Goal: Transaction & Acquisition: Subscribe to service/newsletter

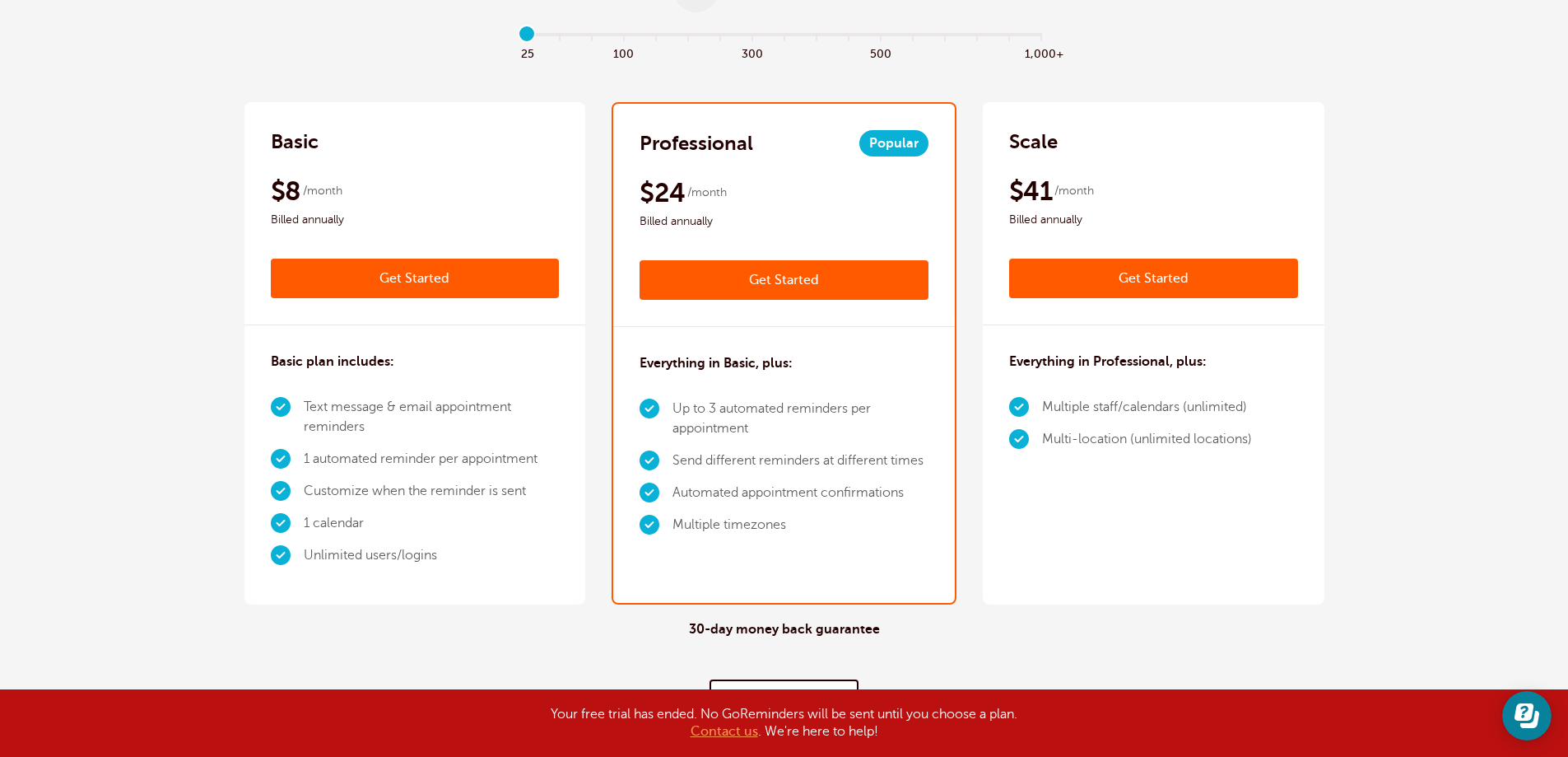
scroll to position [247, 0]
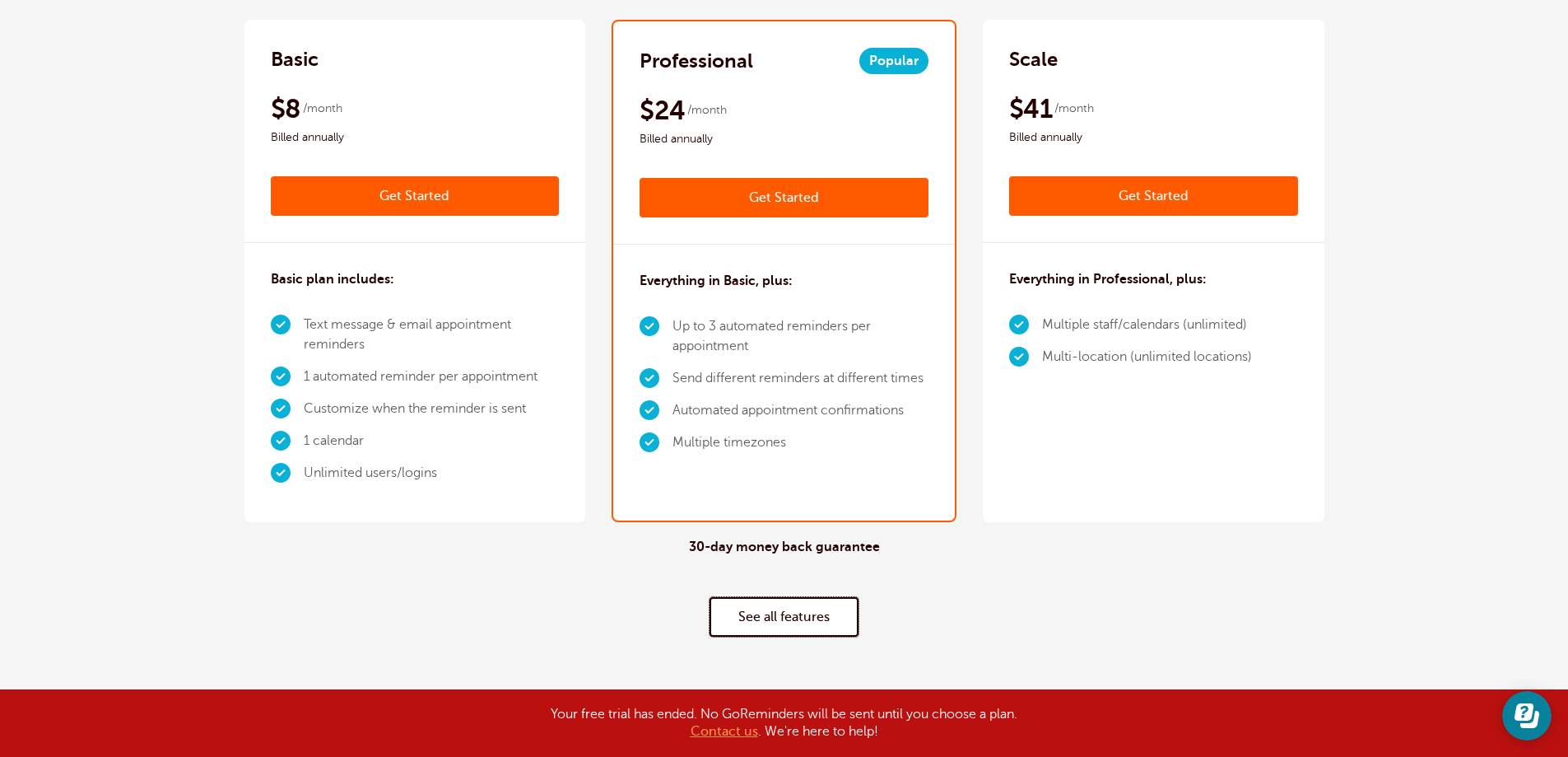
drag, startPoint x: 725, startPoint y: 600, endPoint x: 734, endPoint y: 578, distance: 23.8
click at [726, 600] on link "See all features" at bounding box center [784, 617] width 149 height 40
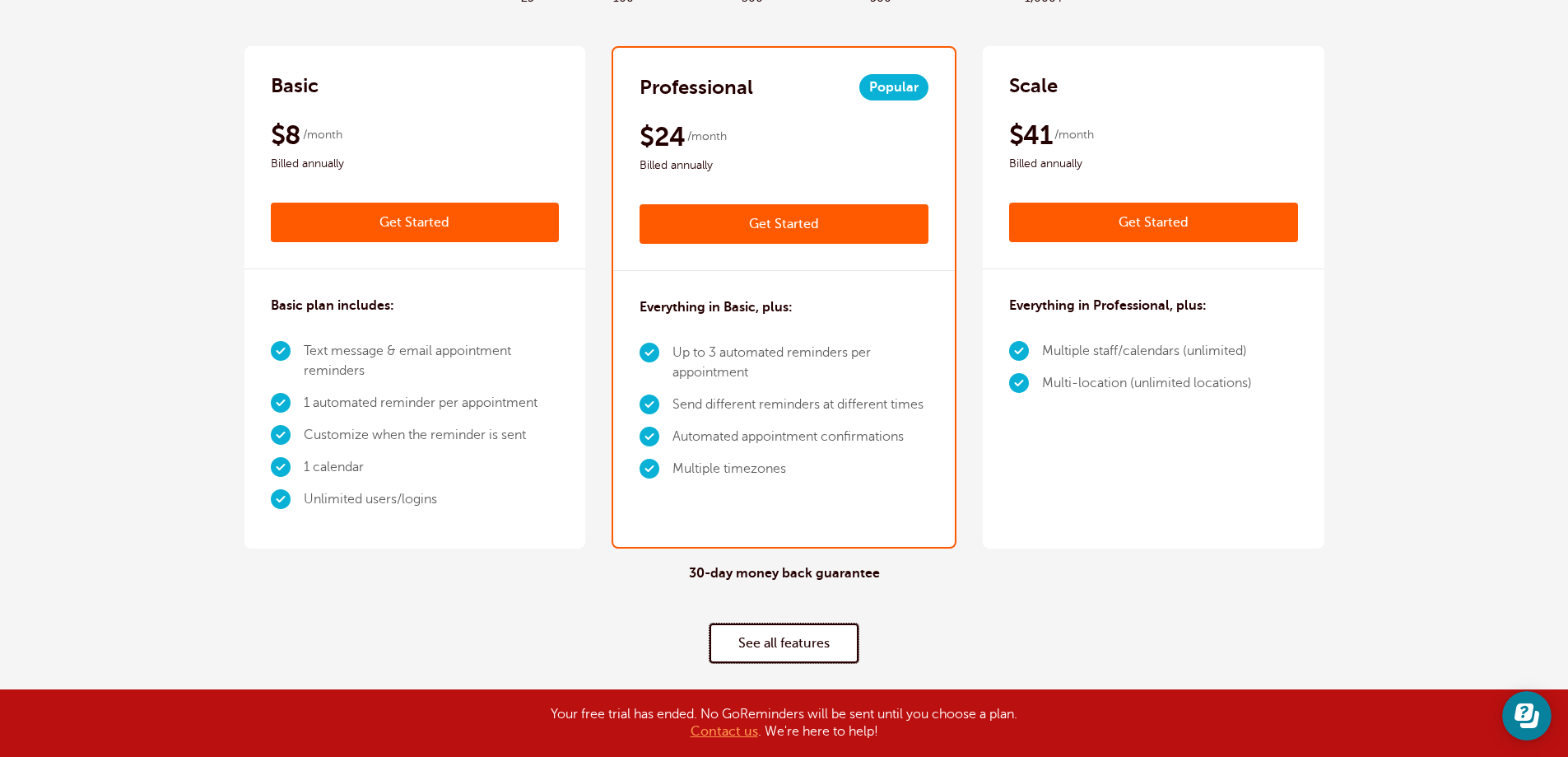
scroll to position [0, 0]
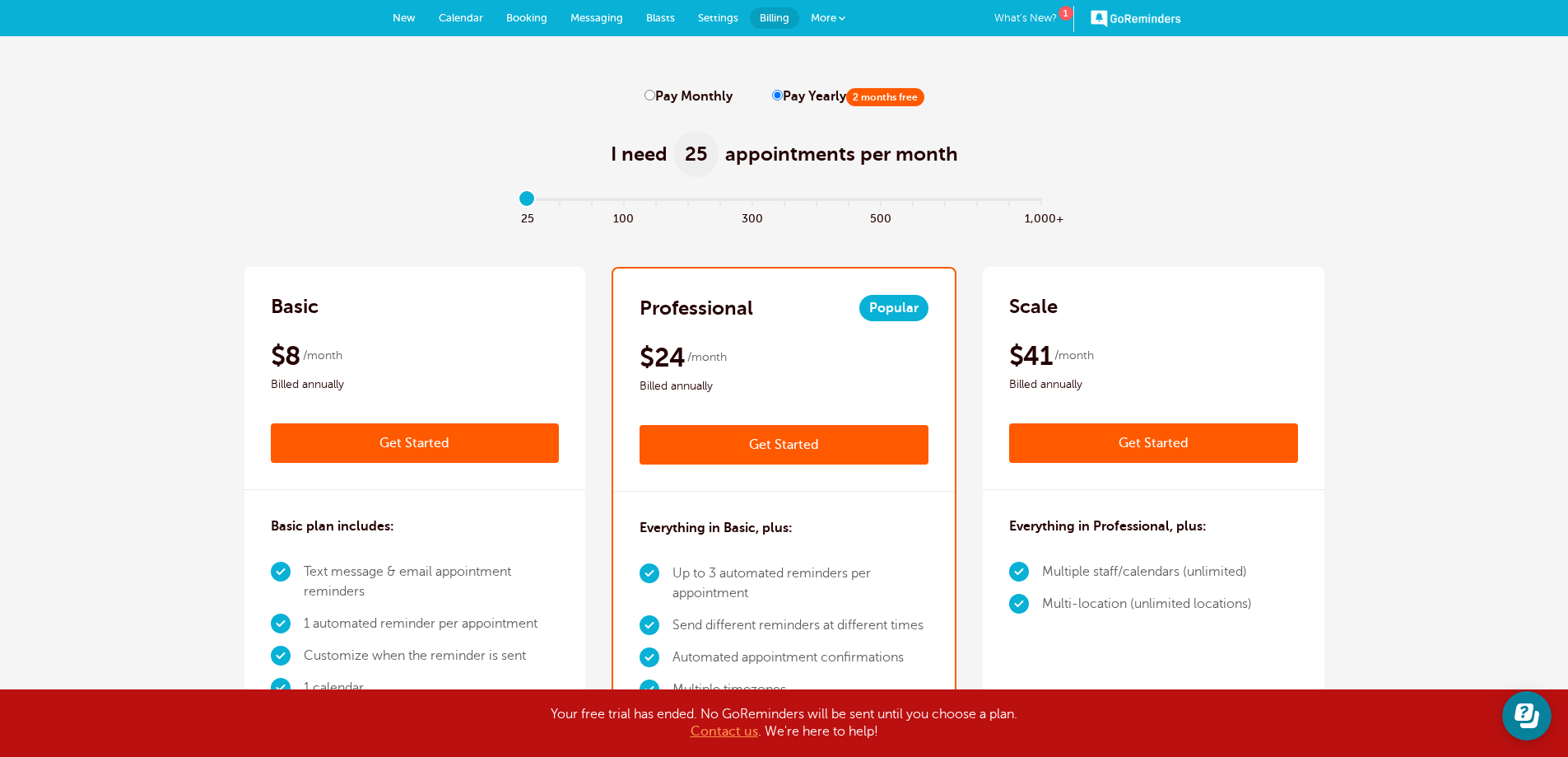
click at [536, 17] on span "Booking" at bounding box center [527, 17] width 41 height 12
click at [563, 201] on input "range" at bounding box center [783, 203] width 532 height 3
drag, startPoint x: 563, startPoint y: 199, endPoint x: 510, endPoint y: 201, distance: 53.0
click at [517, 201] on input "range" at bounding box center [783, 203] width 532 height 3
type input "0"
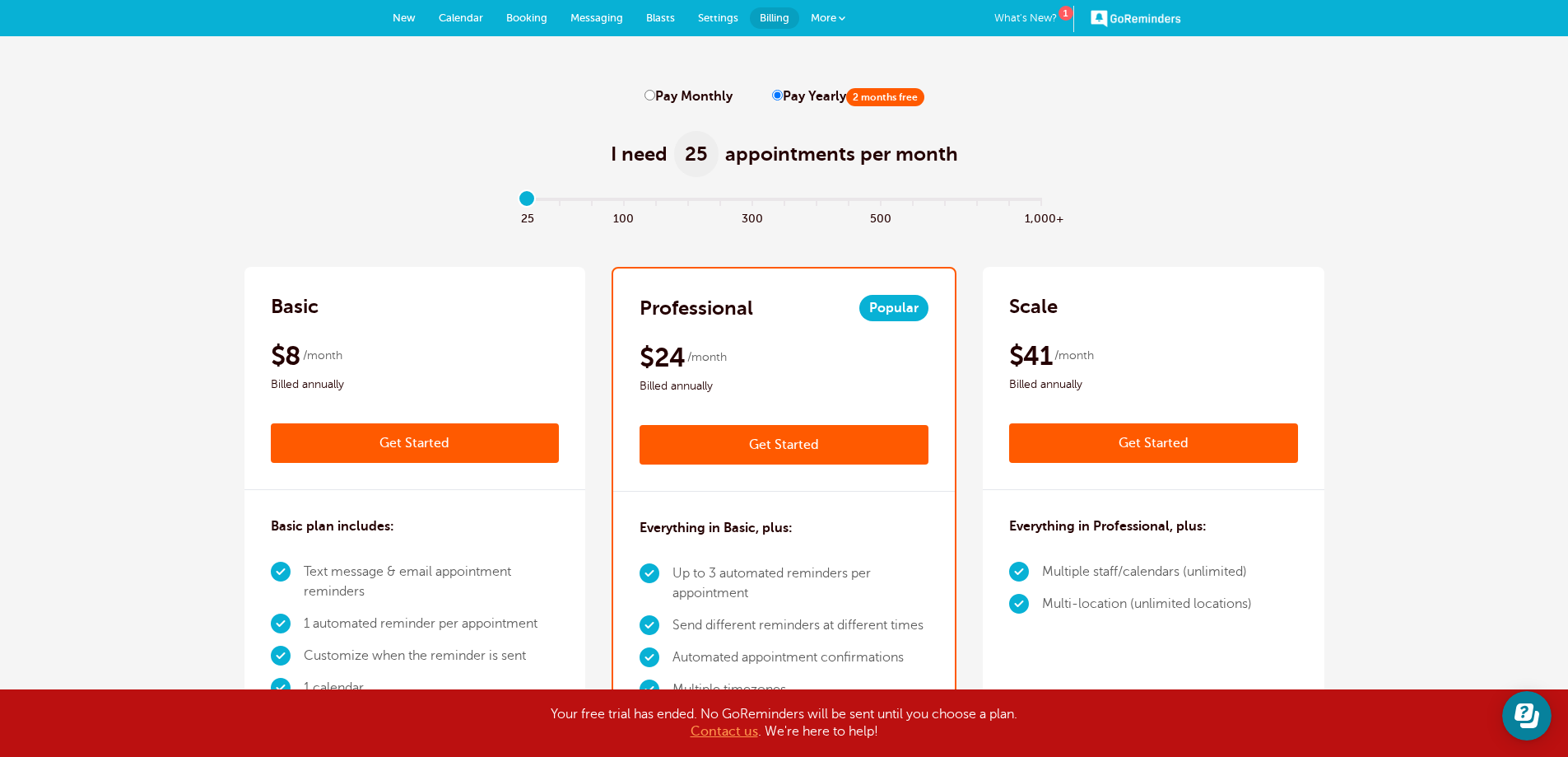
drag, startPoint x: 527, startPoint y: 199, endPoint x: 521, endPoint y: 205, distance: 8.5
click at [521, 205] on input "range" at bounding box center [783, 203] width 532 height 3
